Goal: Task Accomplishment & Management: Complete application form

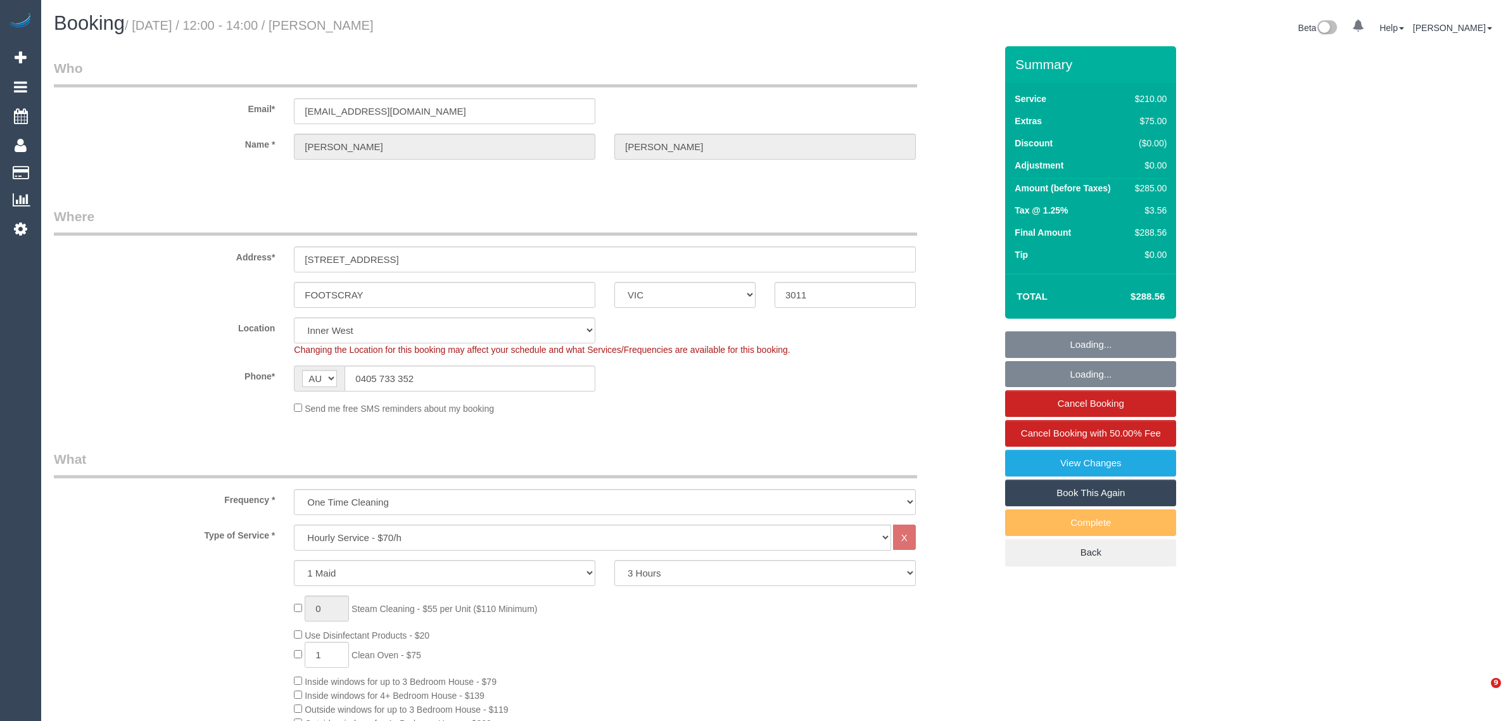
select select "VIC"
select select "180"
select select "number:29"
select select "number:14"
select select "number:18"
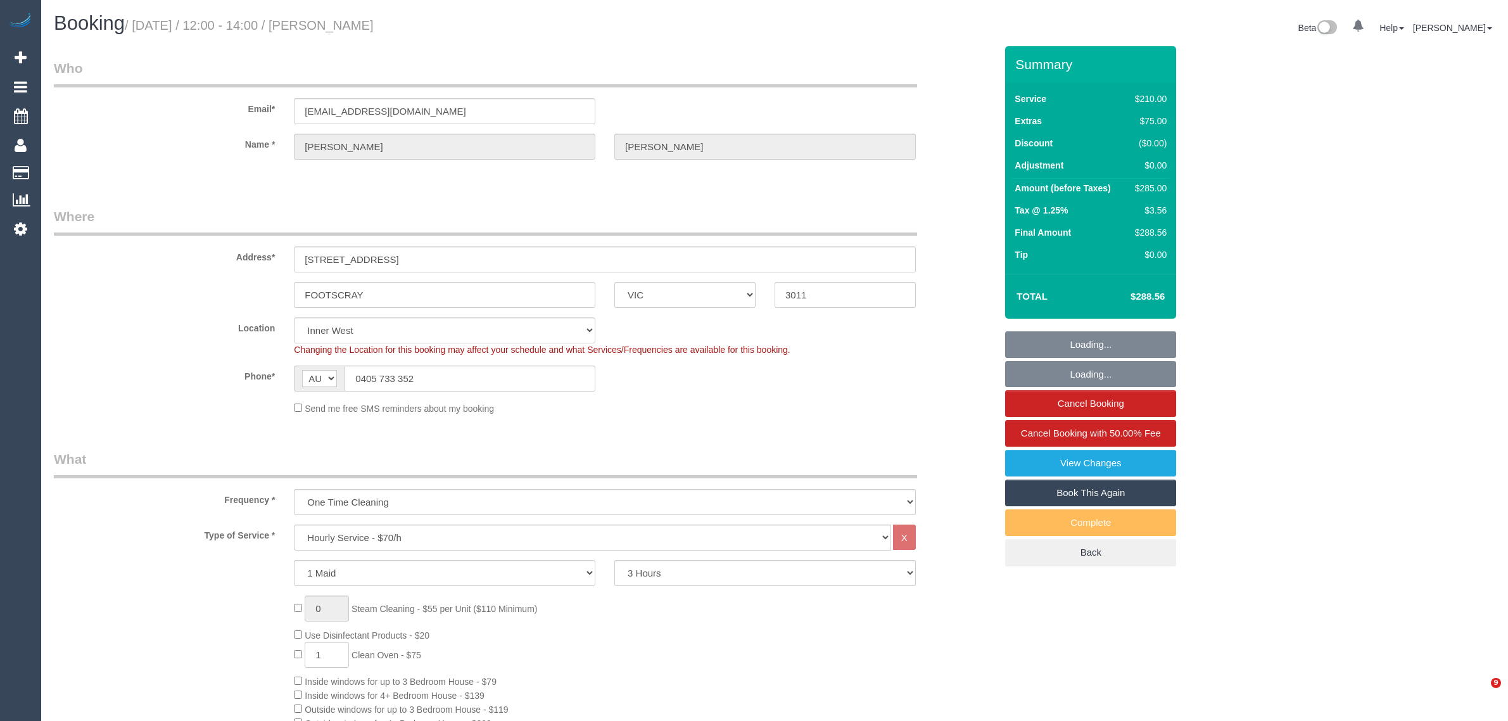
select select "number:25"
select select "number:13"
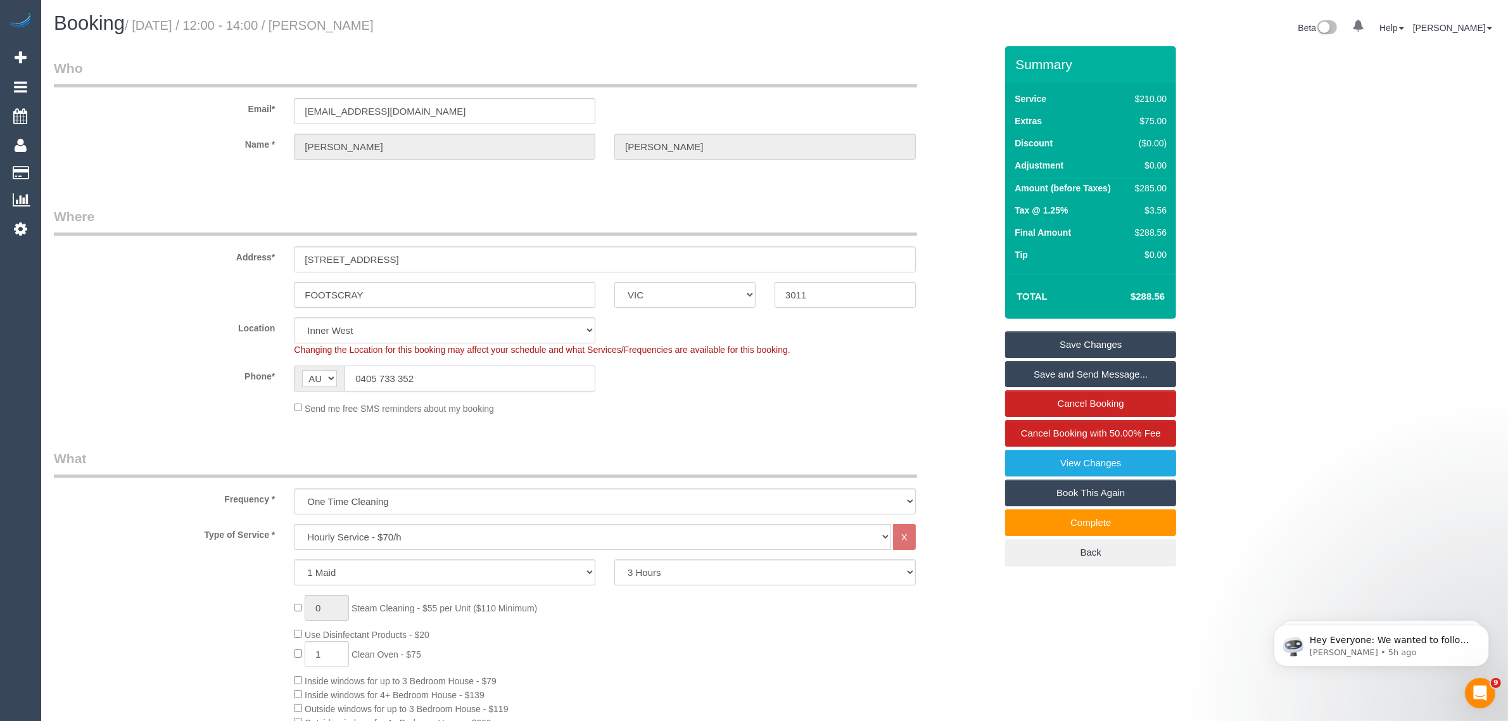
click at [408, 375] on input "0405 733 352" at bounding box center [469, 378] width 251 height 26
click at [410, 374] on input "0405 733 352" at bounding box center [469, 378] width 251 height 26
click at [539, 375] on input "0405 733 352" at bounding box center [469, 378] width 251 height 26
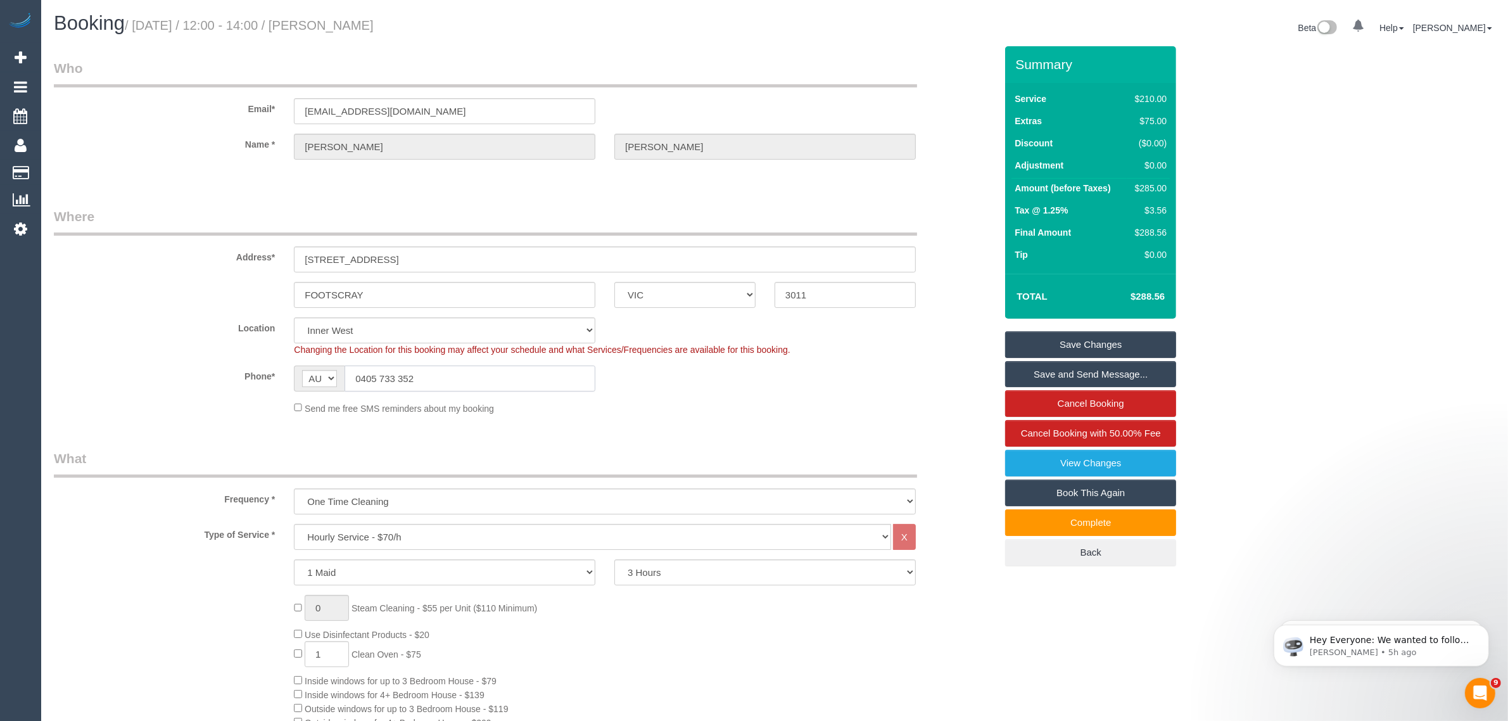
click at [539, 375] on input "0405 733 352" at bounding box center [469, 378] width 251 height 26
click at [911, 384] on div "Phone* AF AL DZ AD AO AI AQ AG AR AM AW AU AT AZ BS BH BD BB BY BE BZ BJ BM BT …" at bounding box center [524, 378] width 961 height 26
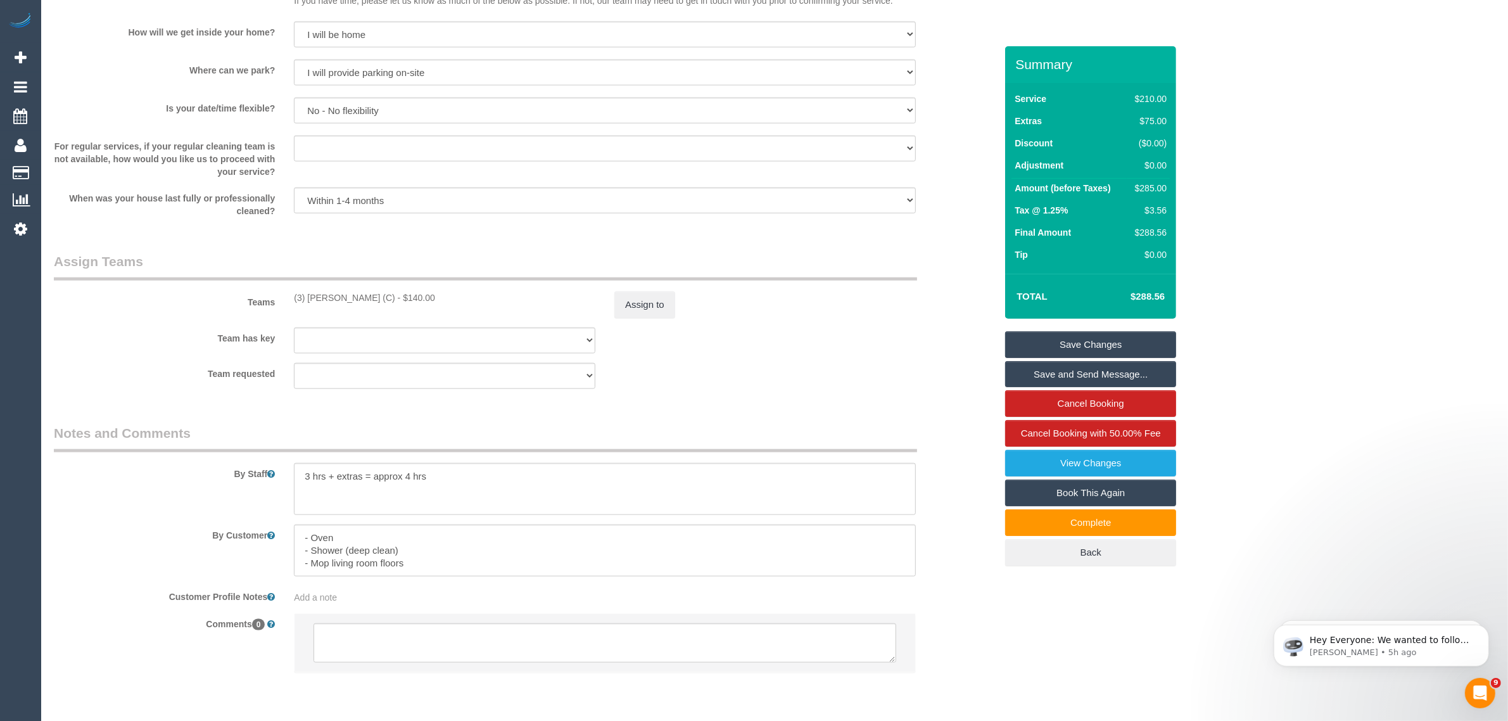
scroll to position [1765, 0]
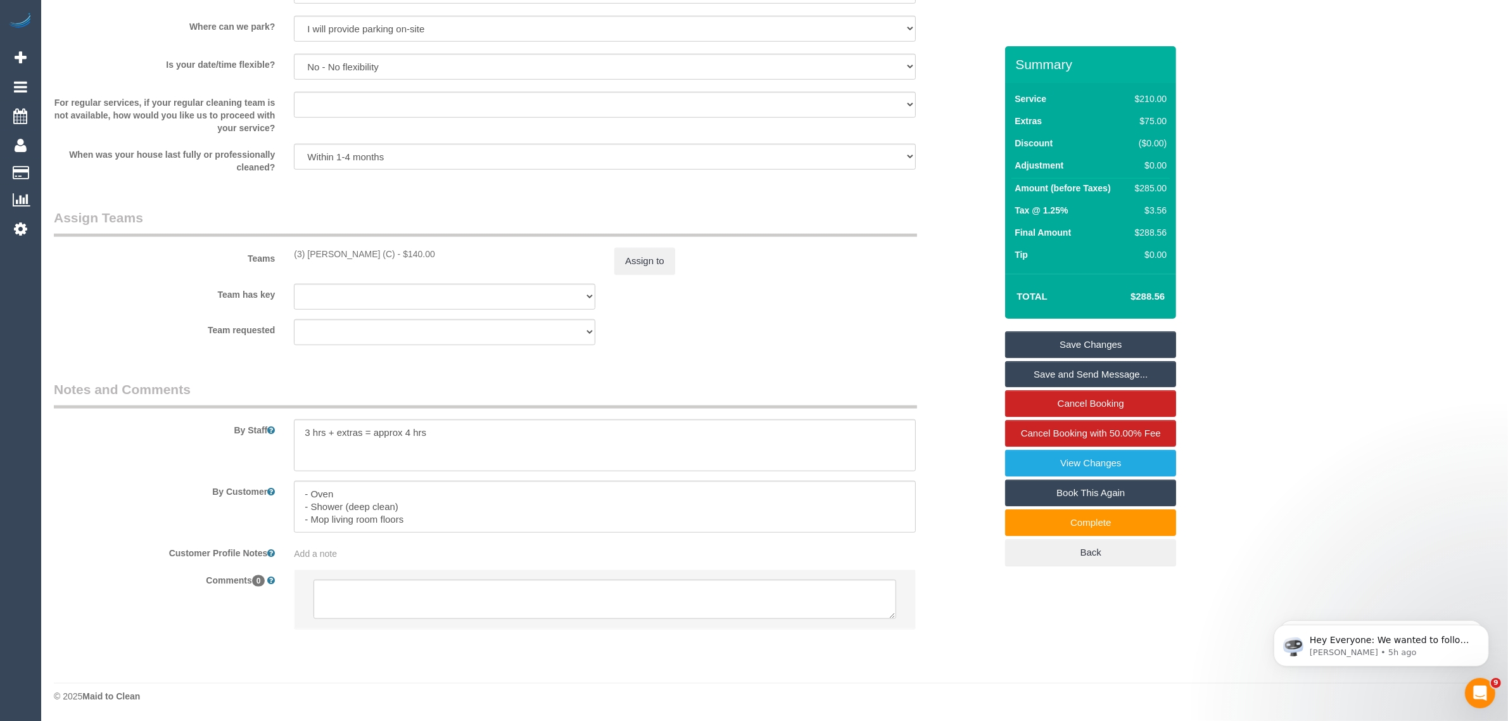
click at [821, 384] on legend "Notes and Comments" at bounding box center [485, 394] width 863 height 28
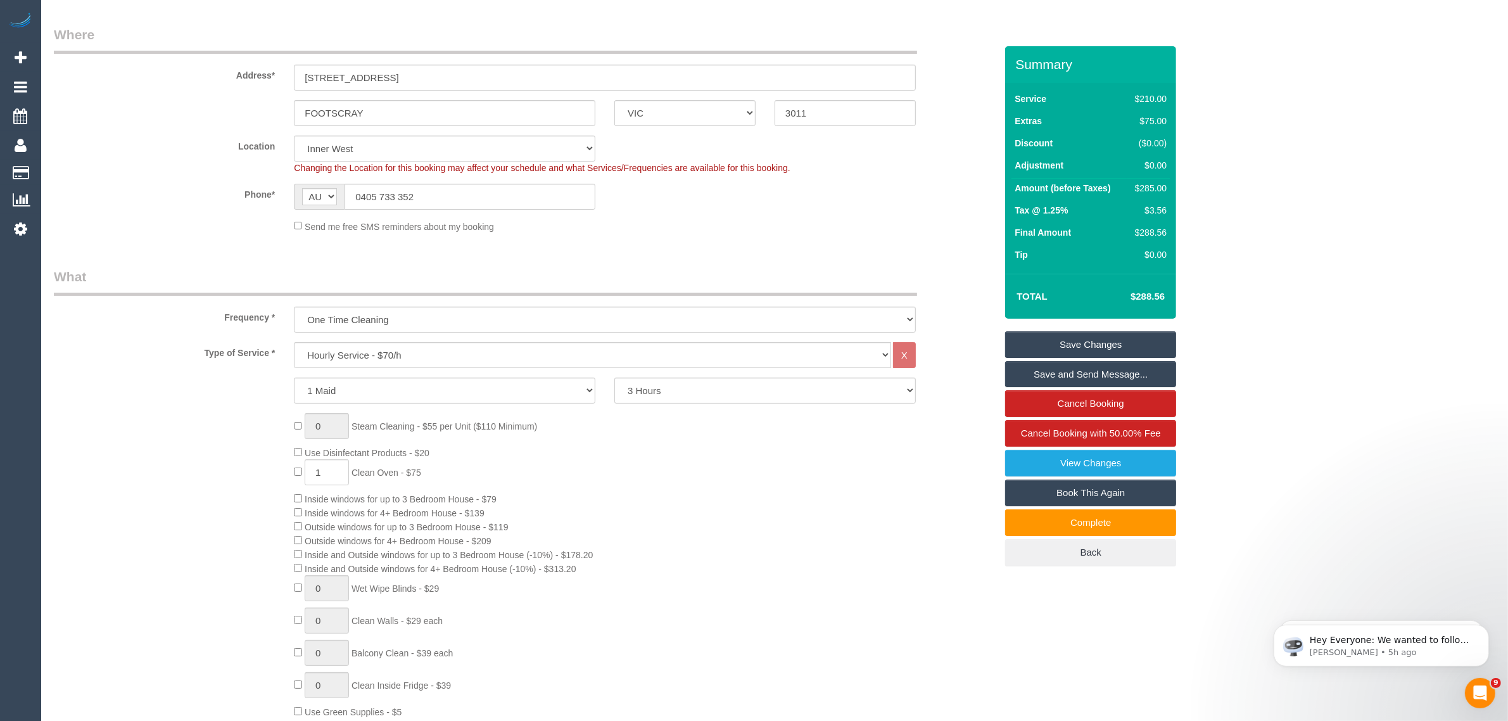
scroll to position [0, 0]
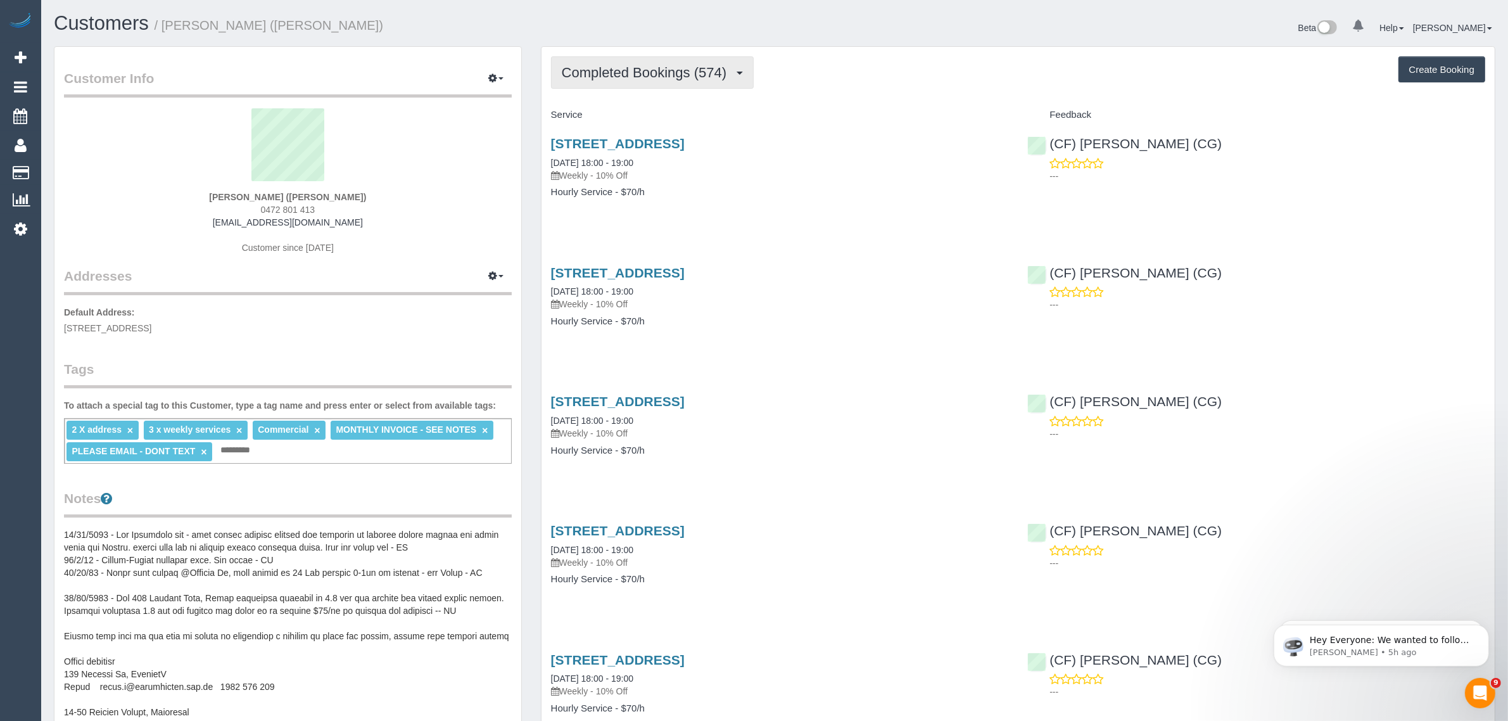
click at [657, 77] on span "Completed Bookings (574)" at bounding box center [647, 73] width 171 height 16
click at [646, 119] on link "Upcoming Bookings (45)" at bounding box center [623, 118] width 142 height 16
click at [641, 137] on link "81-83 Paisley Street, Footscray, VIC 3011" at bounding box center [618, 143] width 134 height 15
click at [625, 66] on span "Upcoming Bookings (45)" at bounding box center [641, 73] width 159 height 16
click at [628, 106] on link "Completed Bookings (574)" at bounding box center [623, 102] width 142 height 16
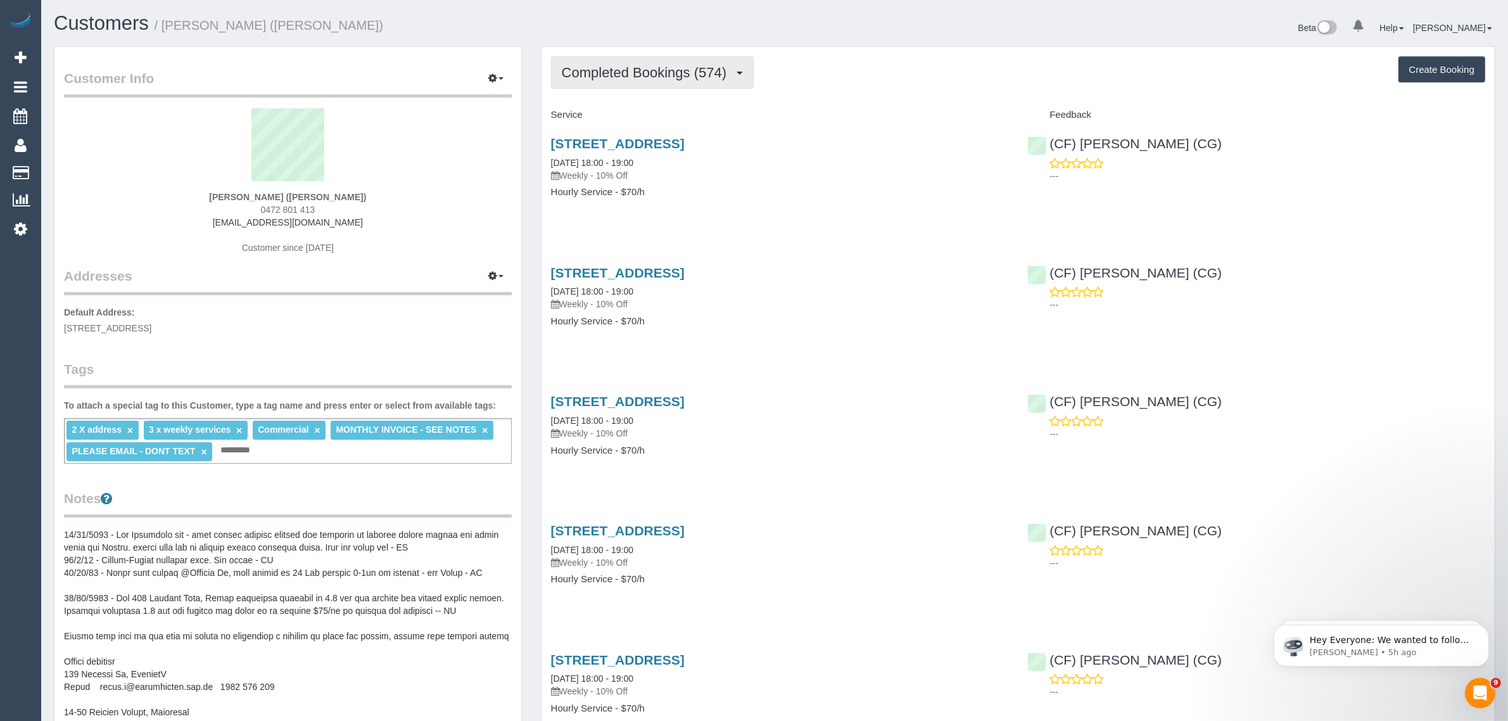
click at [655, 73] on span "Completed Bookings (574)" at bounding box center [647, 73] width 171 height 16
click at [635, 116] on link "Upcoming Bookings (45)" at bounding box center [623, 118] width 142 height 16
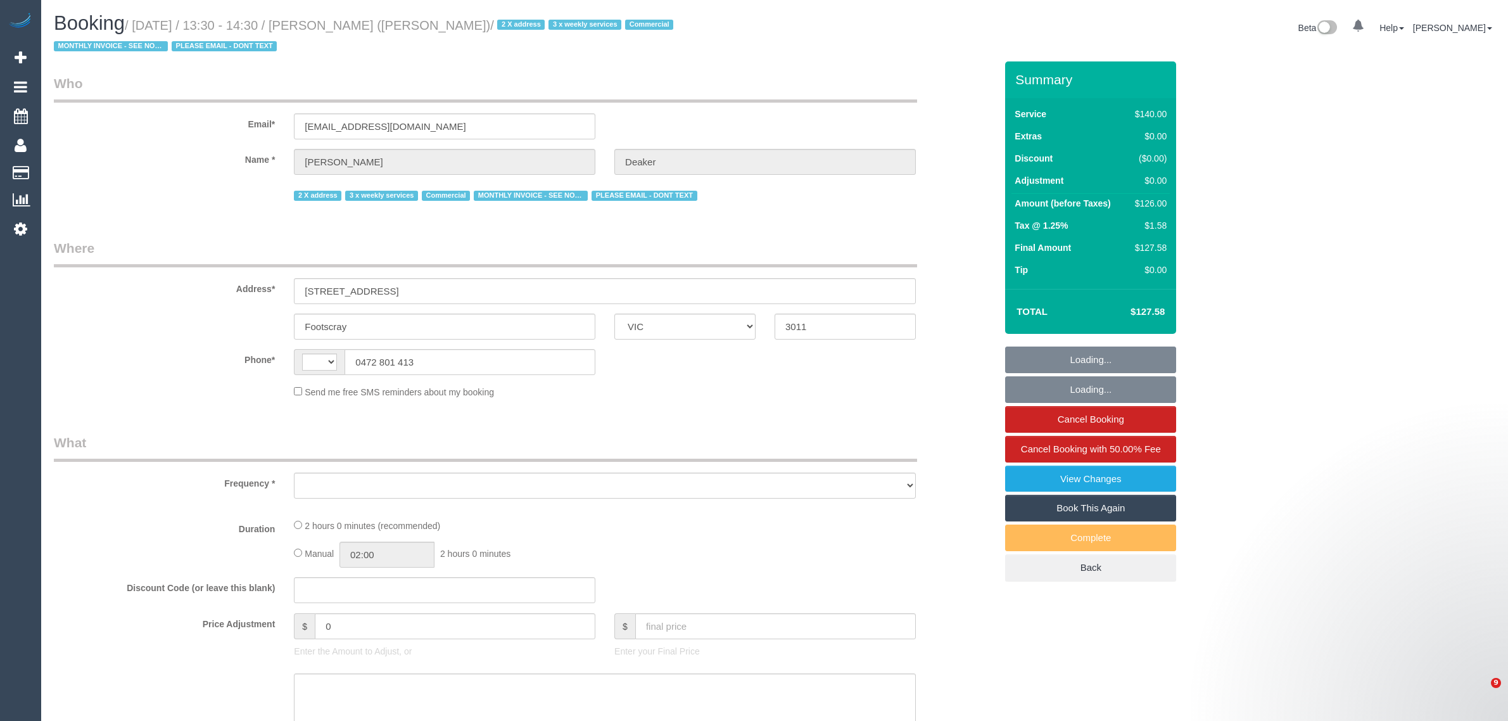
select select "VIC"
select select "object:333"
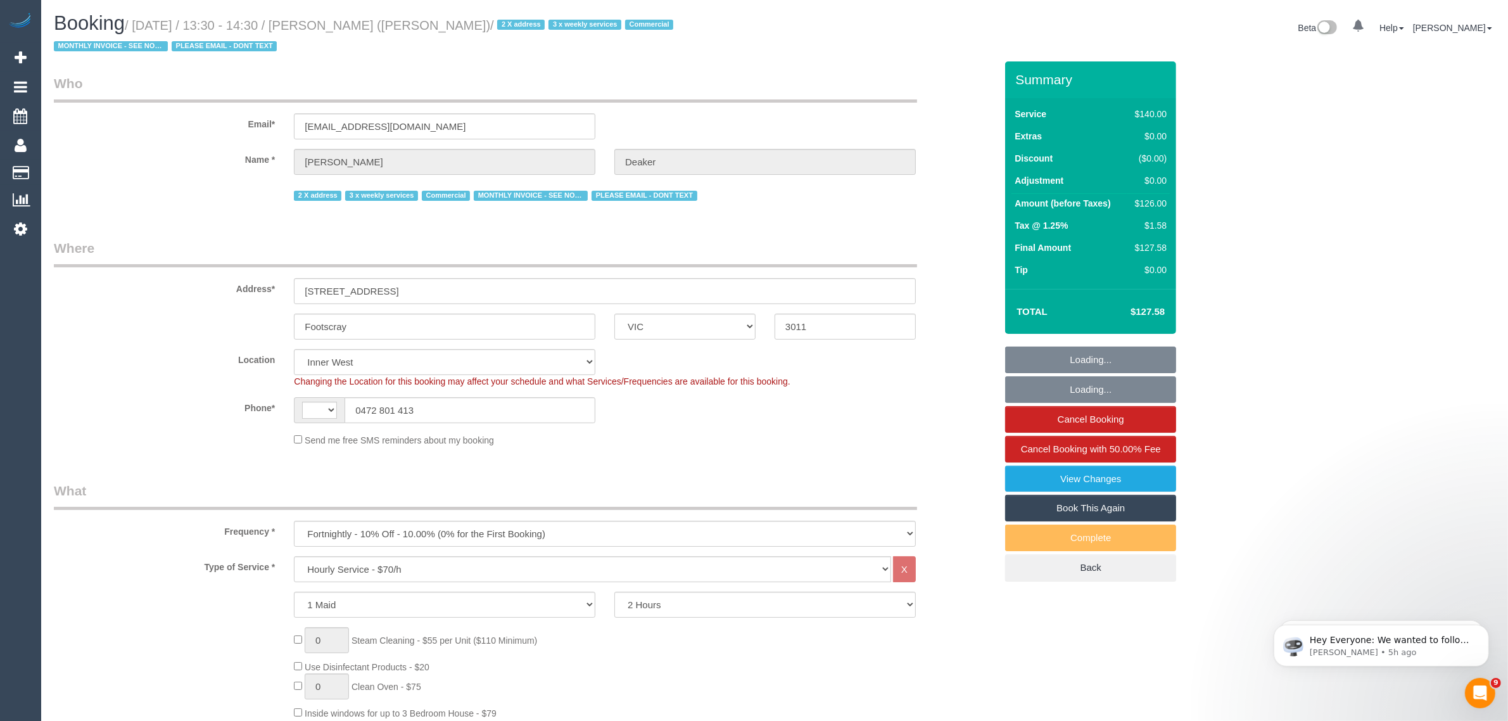
select select "string:AU"
select select "number:28"
select select "number:14"
select select "number:19"
select select "number:22"
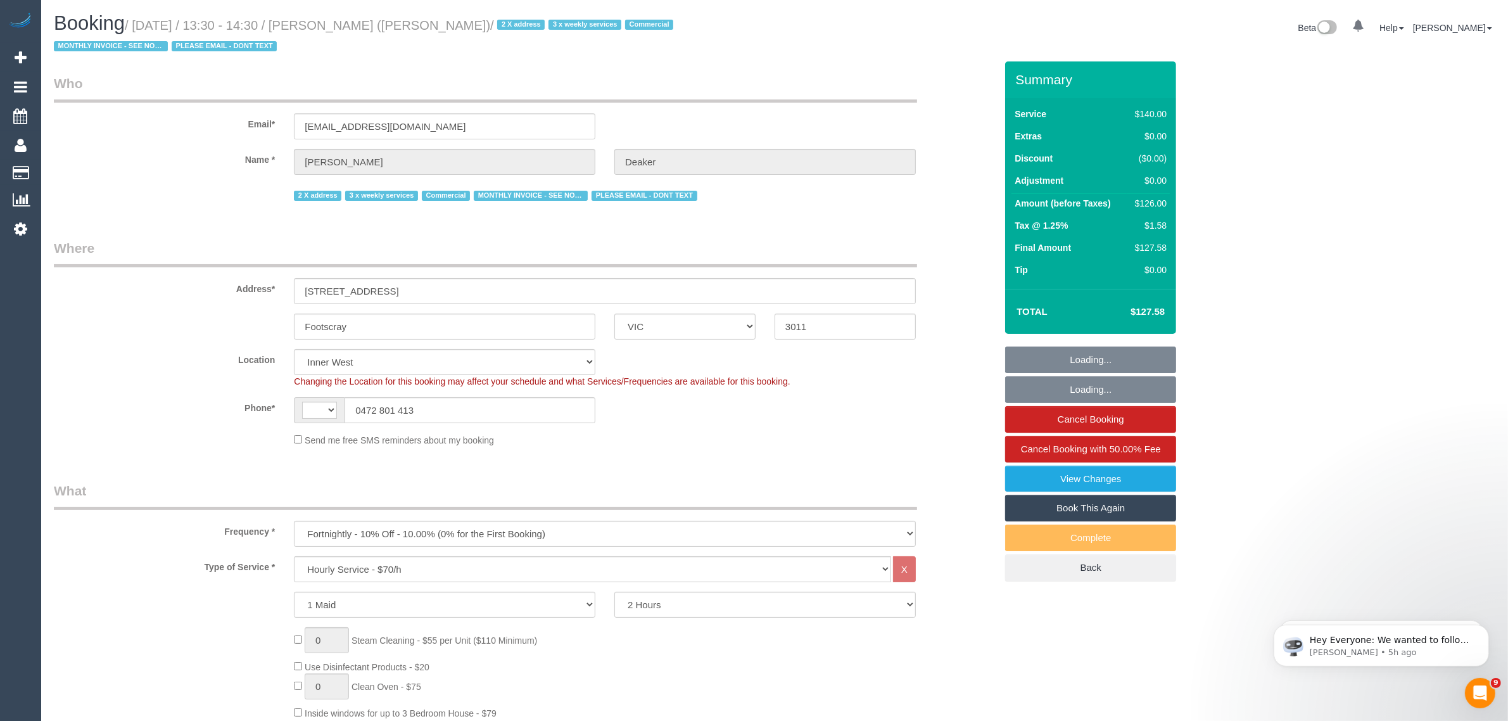
select select "number:34"
select select "object:1562"
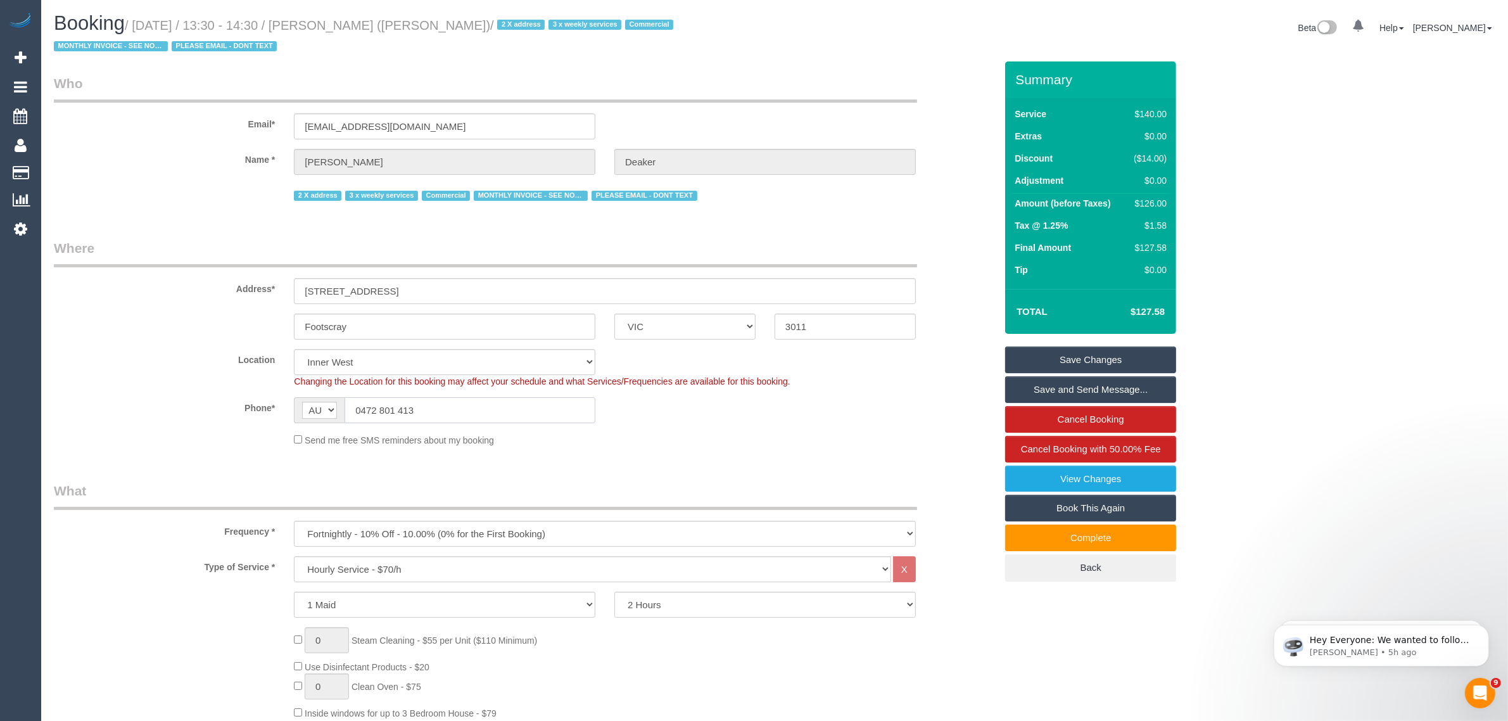
click at [446, 408] on input "0472 801 413" at bounding box center [469, 410] width 251 height 26
click at [792, 201] on div "2 X address 3 x weekly services Commercial MONTHLY INVOICE - SEE NOTES PLEASE E…" at bounding box center [605, 194] width 622 height 20
click at [733, 442] on div "Send me free SMS reminders about my booking" at bounding box center [604, 439] width 641 height 14
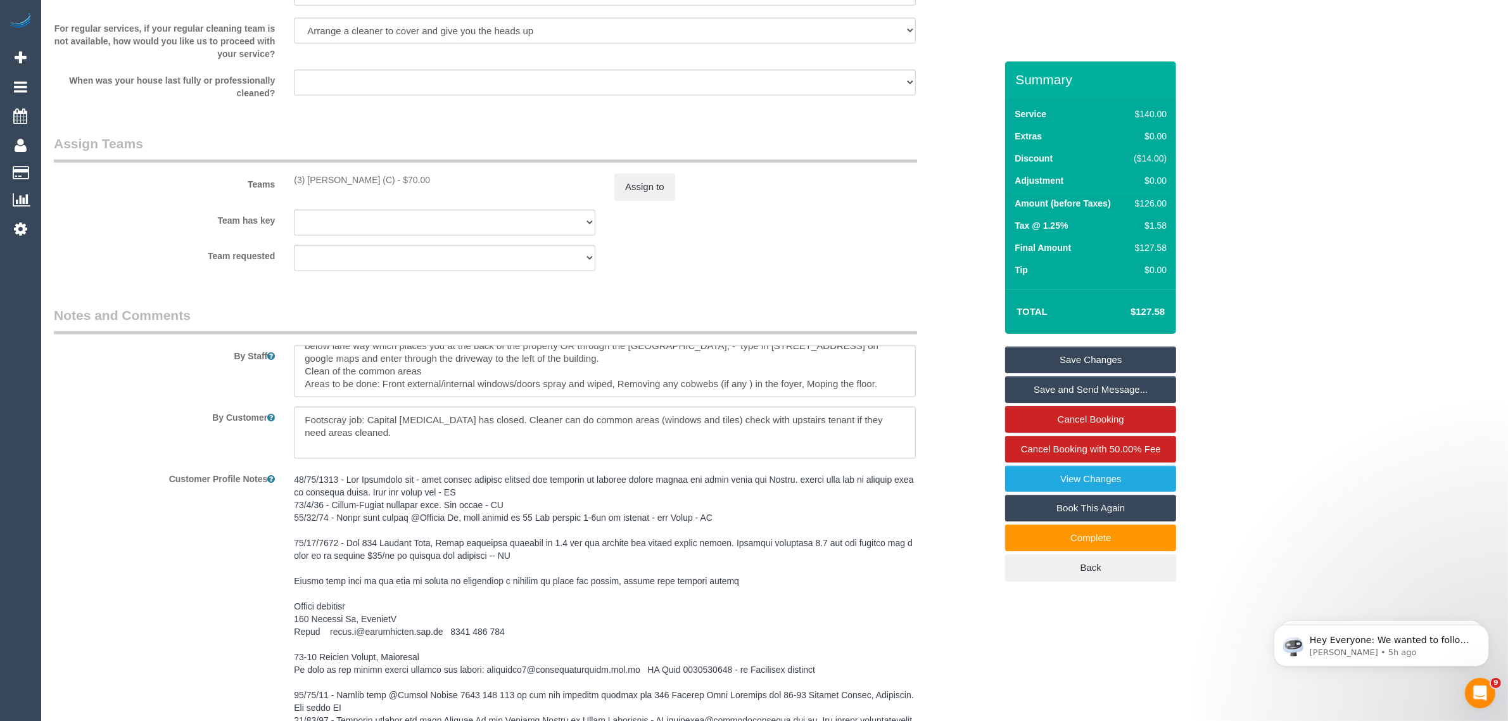
scroll to position [1900, 0]
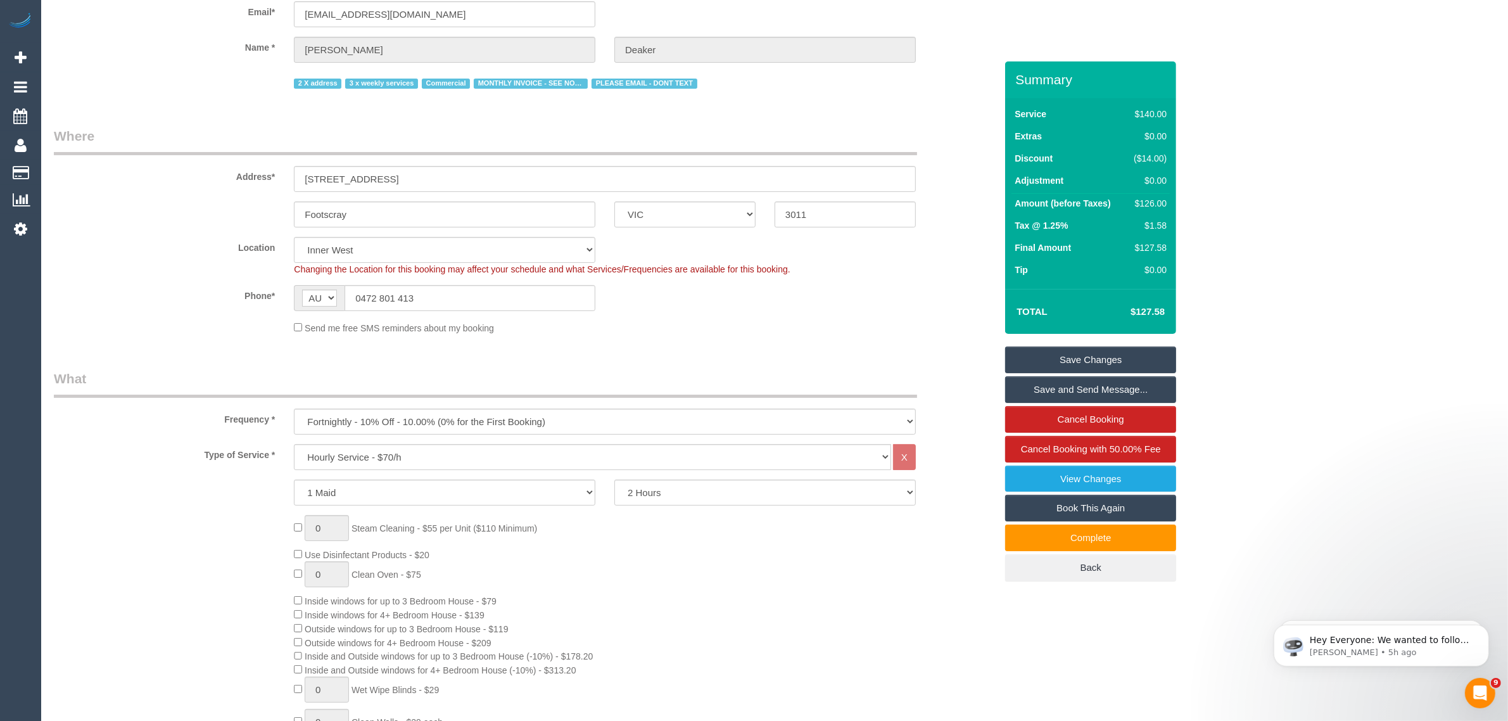
scroll to position [0, 0]
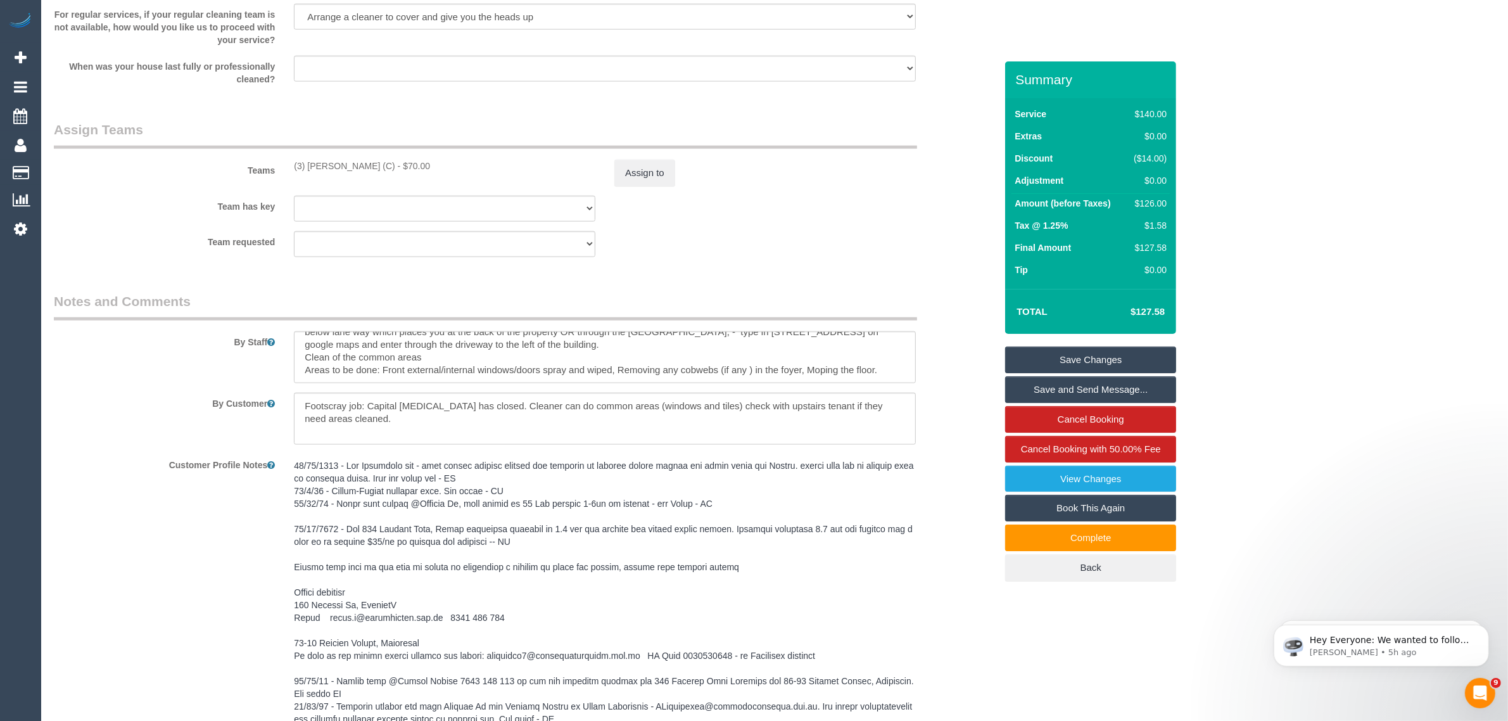
scroll to position [1900, 0]
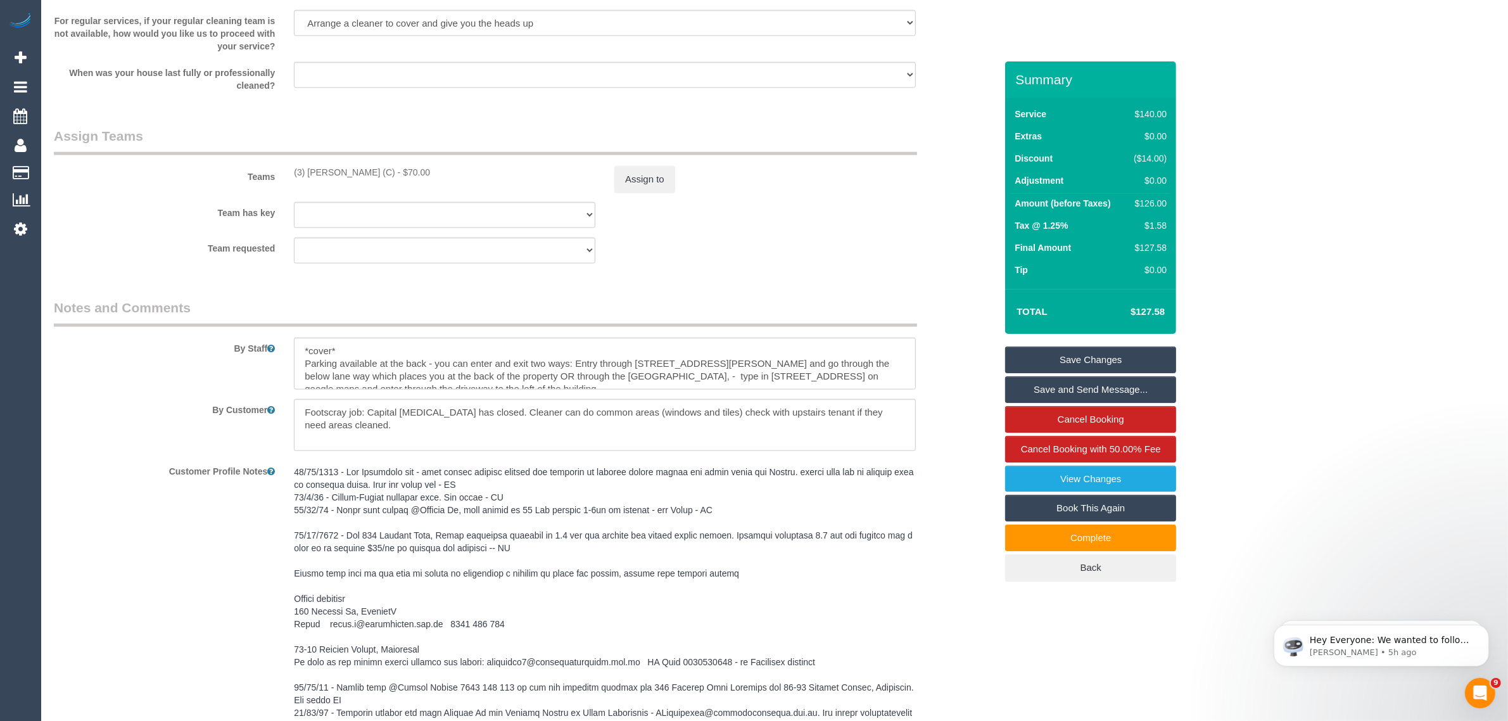
click at [964, 388] on div "By Staff" at bounding box center [524, 343] width 961 height 91
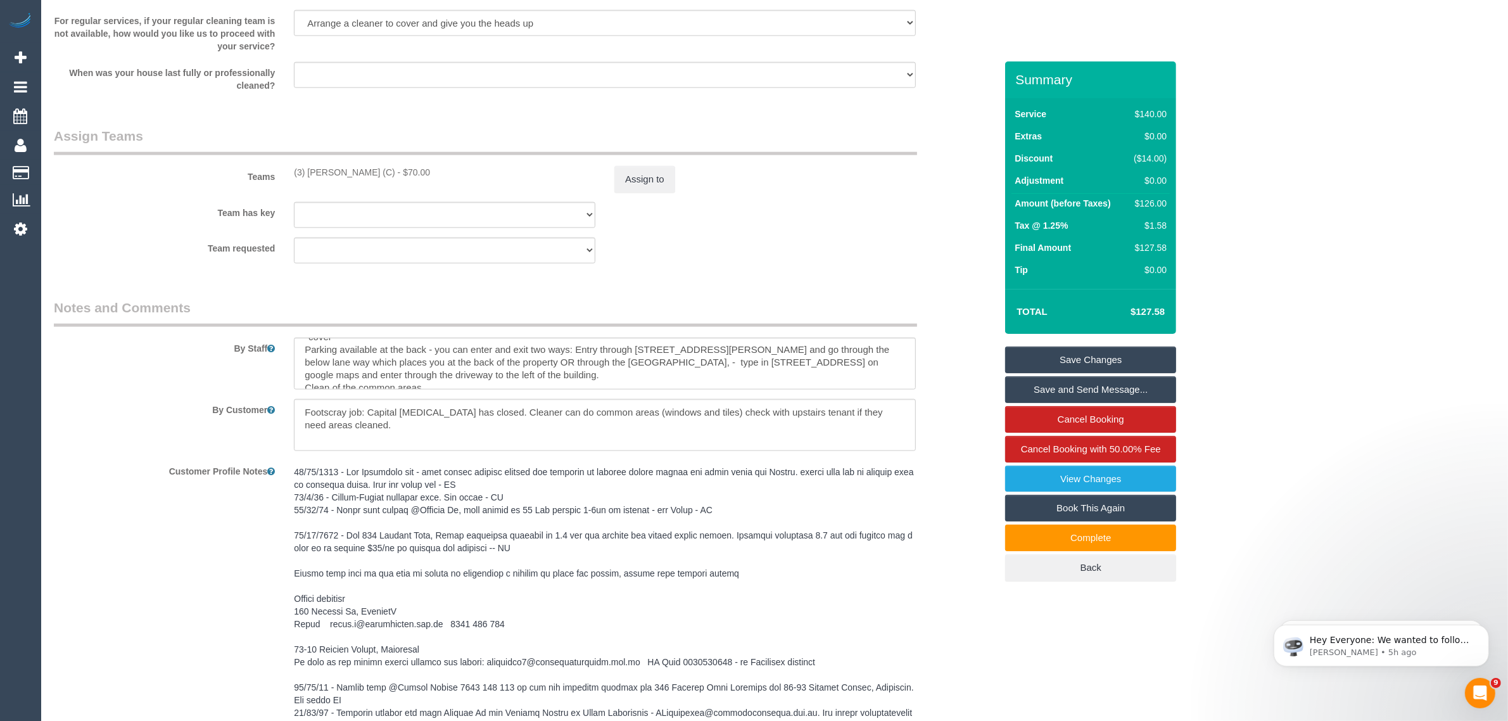
click at [962, 375] on div "By Staff" at bounding box center [524, 343] width 961 height 91
click at [966, 389] on div "By Staff" at bounding box center [524, 343] width 961 height 91
click at [961, 546] on div "Customer Profile Notes" at bounding box center [524, 662] width 961 height 404
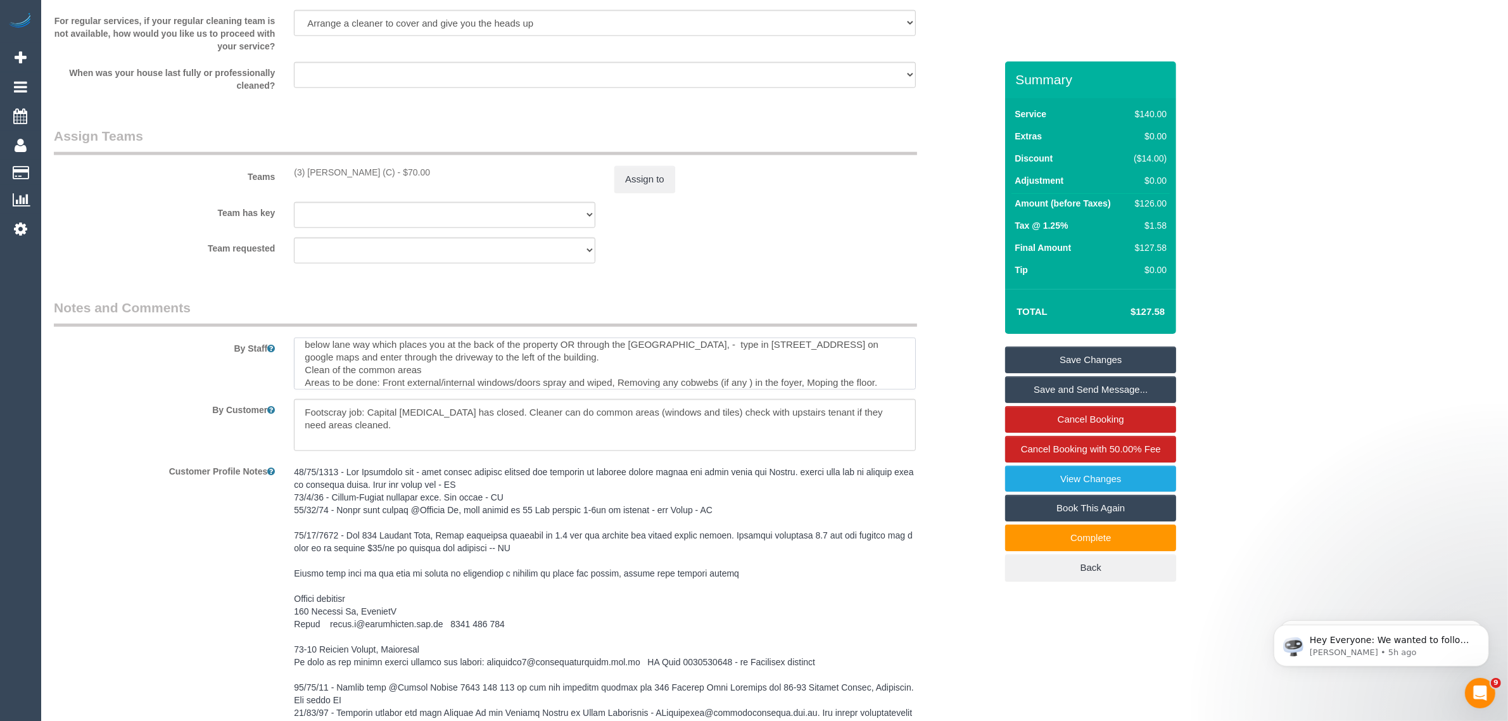
scroll to position [38, 0]
drag, startPoint x: 882, startPoint y: 375, endPoint x: 301, endPoint y: 368, distance: 580.7
click at [301, 368] on textarea at bounding box center [605, 363] width 622 height 52
drag, startPoint x: 919, startPoint y: 216, endPoint x: 926, endPoint y: 182, distance: 34.3
click at [920, 216] on div "Team has key (3) Juan Manuel (C) (0) Office (1) Debbie Brodjanac (FT) (1) Karen…" at bounding box center [524, 215] width 961 height 26
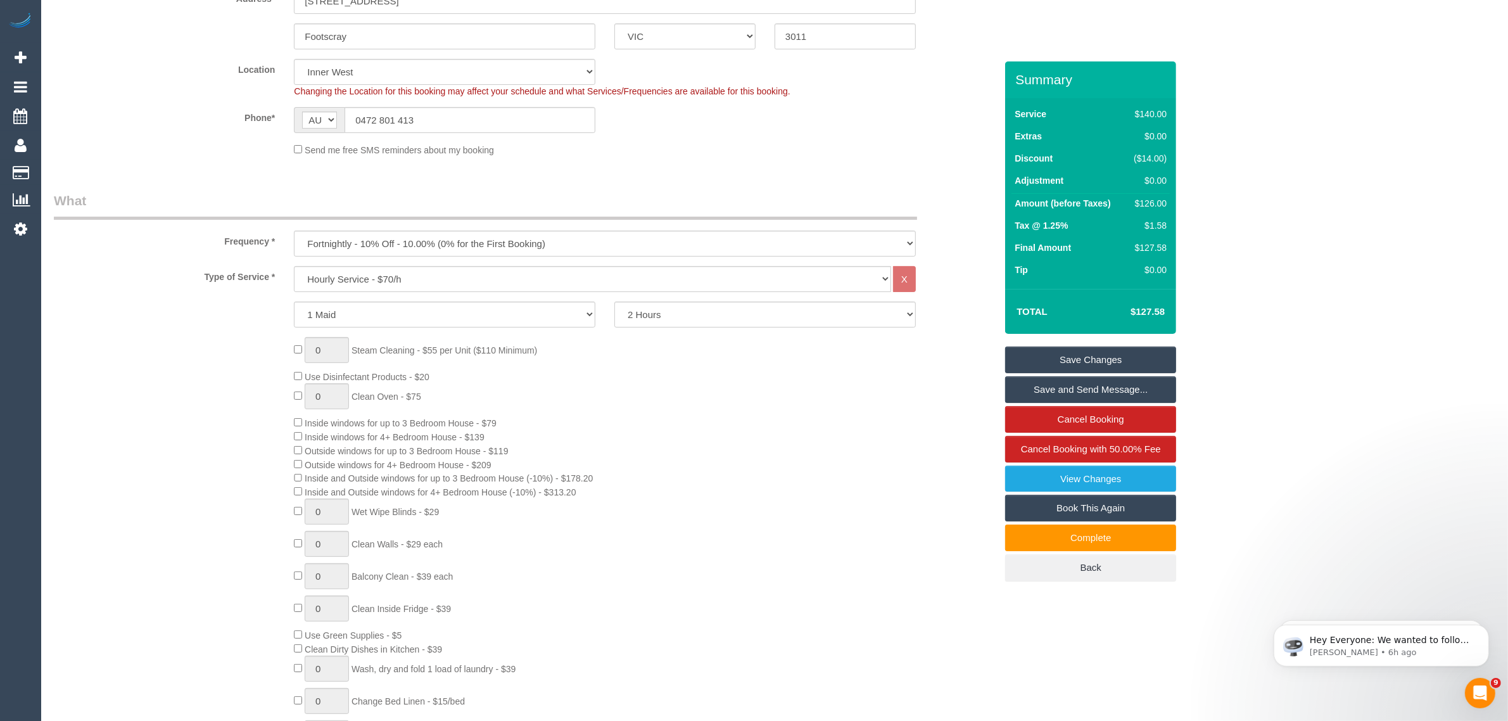
scroll to position [0, 0]
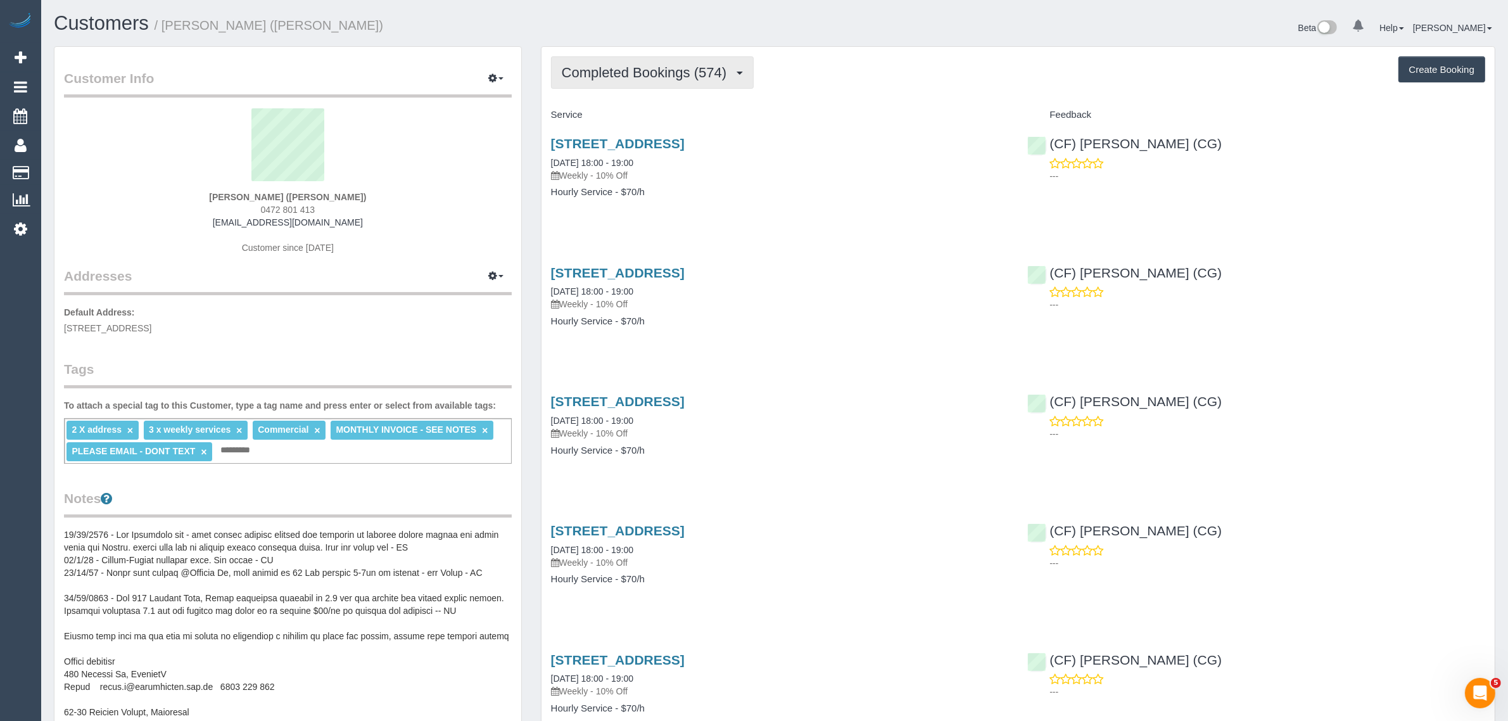
click at [669, 81] on button "Completed Bookings (574)" at bounding box center [652, 72] width 203 height 32
click at [646, 110] on link "Upcoming Bookings (45)" at bounding box center [623, 118] width 142 height 16
